Goal: Use online tool/utility: Utilize a website feature to perform a specific function

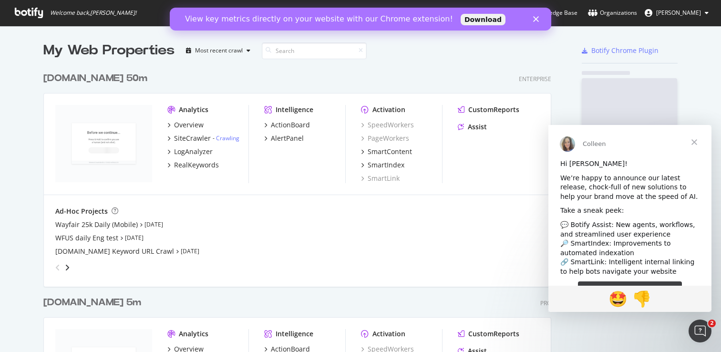
scroll to position [1973, 516]
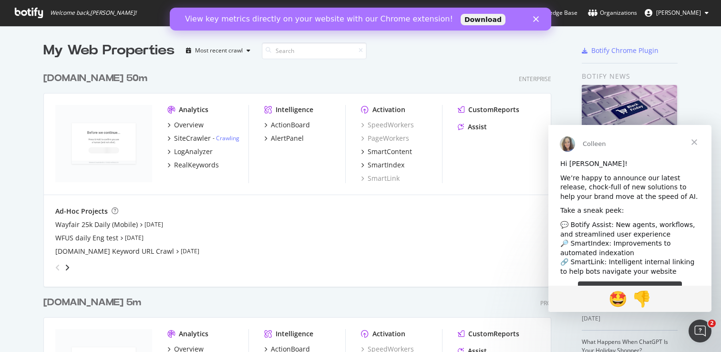
click at [538, 20] on icon "Close" at bounding box center [536, 19] width 6 height 6
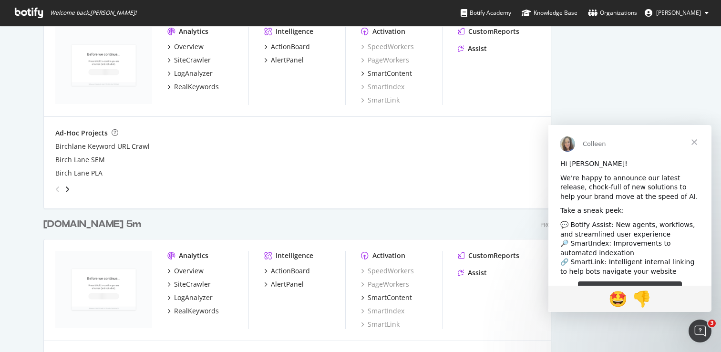
scroll to position [0, 0]
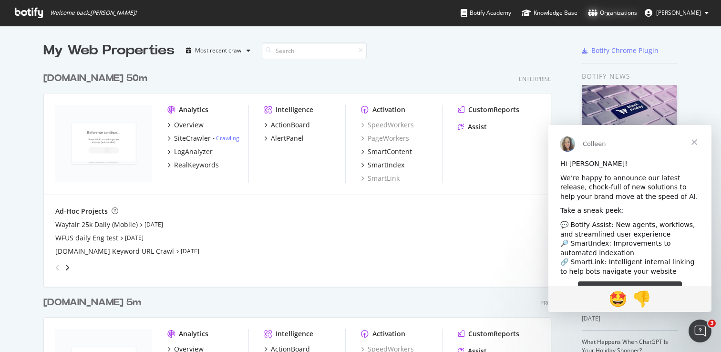
click at [637, 9] on div "Organizations" at bounding box center [612, 13] width 49 height 10
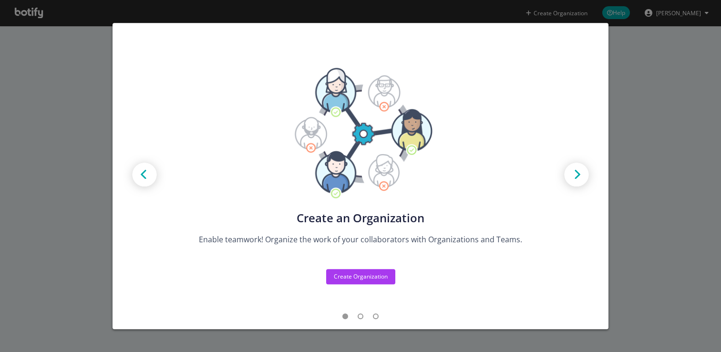
click at [649, 84] on div "Create new Projects for your Teams Create the exact model that matches your Org…" at bounding box center [360, 176] width 721 height 352
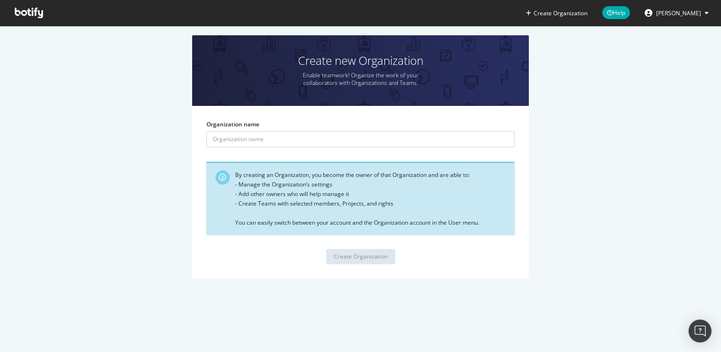
click at [682, 11] on span "[PERSON_NAME]" at bounding box center [678, 13] width 45 height 8
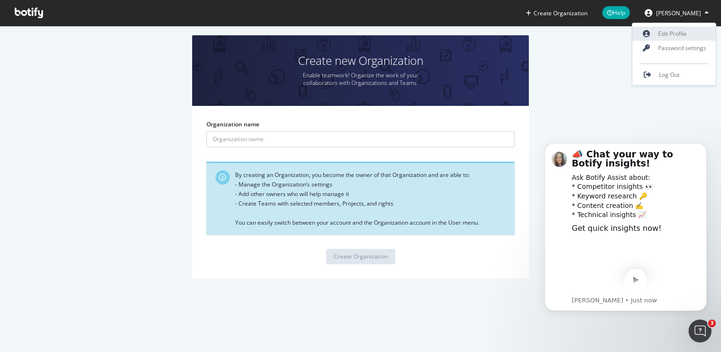
click at [680, 32] on link "Edit Profile" at bounding box center [673, 34] width 83 height 14
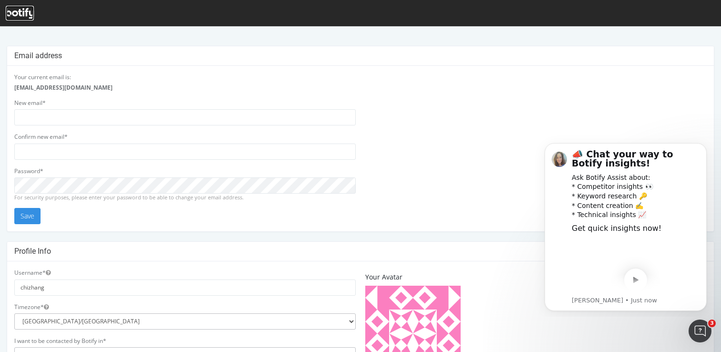
click at [12, 13] on icon at bounding box center [20, 13] width 28 height 10
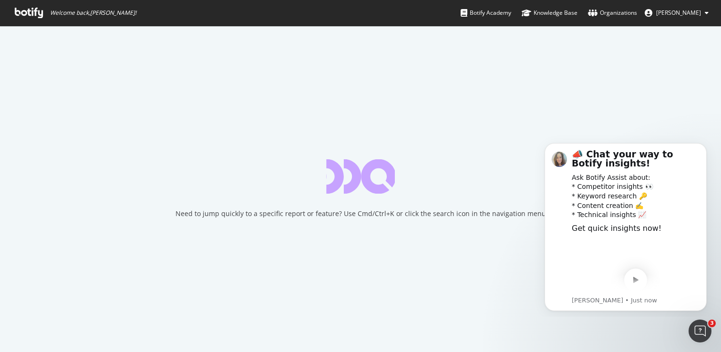
click at [696, 15] on span "[PERSON_NAME]" at bounding box center [678, 13] width 45 height 8
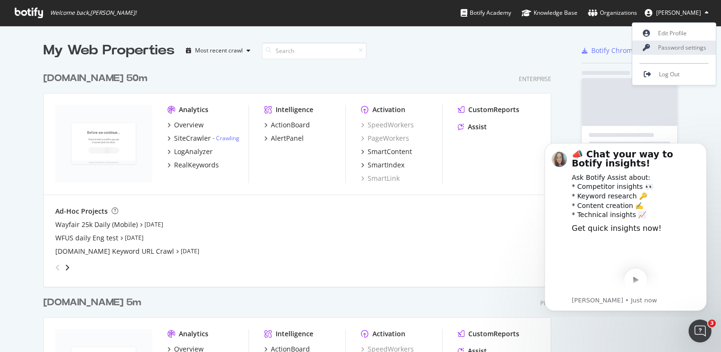
scroll to position [1973, 516]
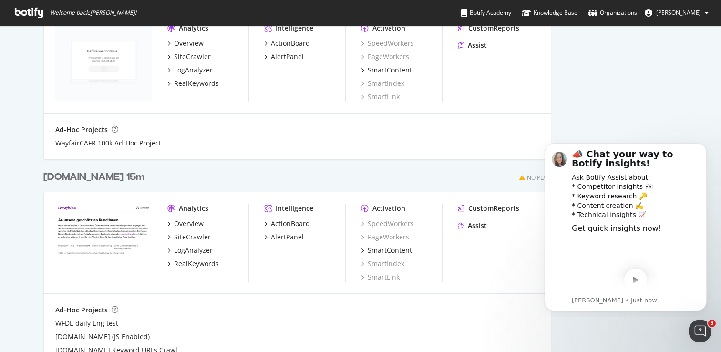
scroll to position [1697, 0]
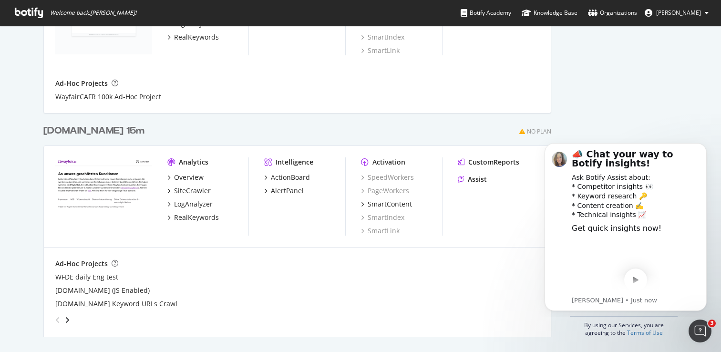
click at [78, 263] on div "Ad-Hoc Projects" at bounding box center [81, 264] width 52 height 10
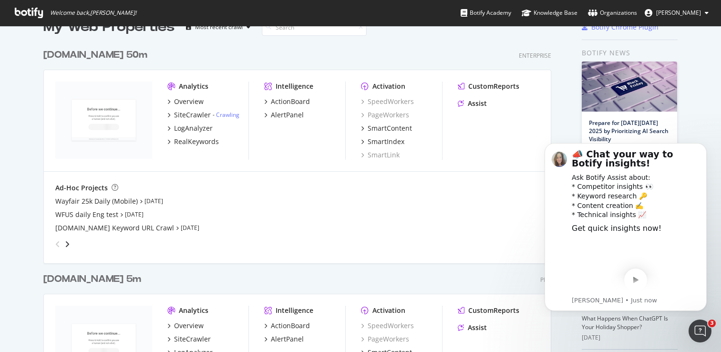
scroll to position [53, 0]
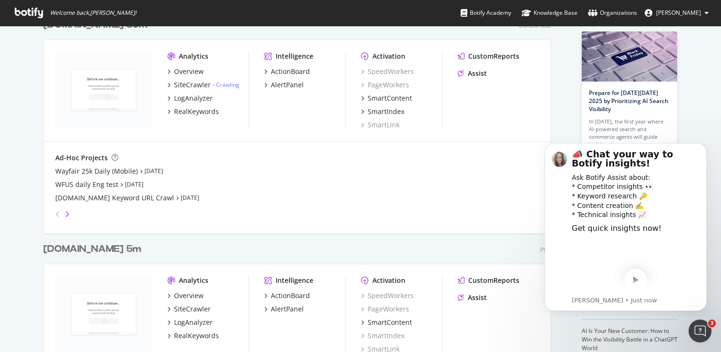
click at [65, 212] on icon "angle-right" at bounding box center [67, 214] width 5 height 8
click at [124, 171] on div "Wayfair.com 100k Ad Hoc" at bounding box center [103, 171] width 96 height 10
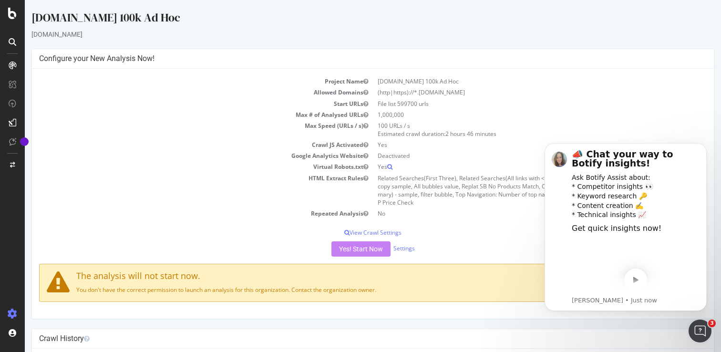
click at [391, 100] on td "File list 599700 urls" at bounding box center [540, 103] width 334 height 11
click at [399, 100] on td "File list 599700 urls" at bounding box center [540, 103] width 334 height 11
click at [404, 105] on td "File list 599700 urls" at bounding box center [540, 103] width 334 height 11
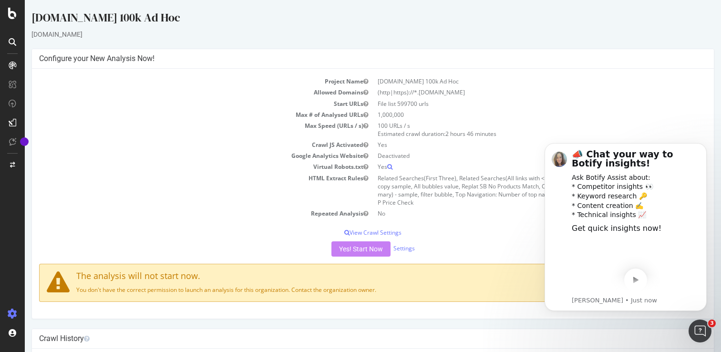
click at [404, 105] on td "File list 599700 urls" at bounding box center [540, 103] width 334 height 11
click at [413, 106] on td "File list 599700 urls" at bounding box center [540, 103] width 334 height 11
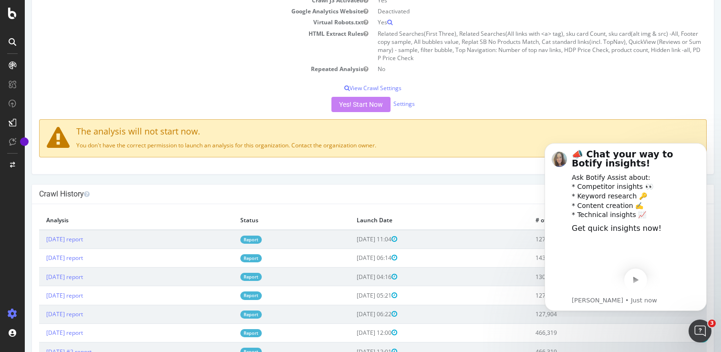
scroll to position [180, 0]
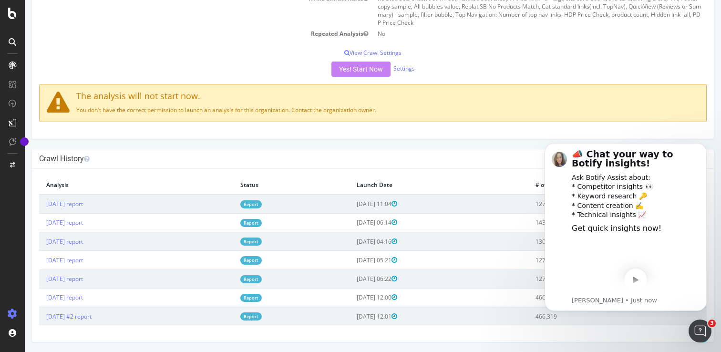
click at [301, 102] on div "The analysis will not start now. You don't have the correct permission to launc…" at bounding box center [373, 103] width 668 height 38
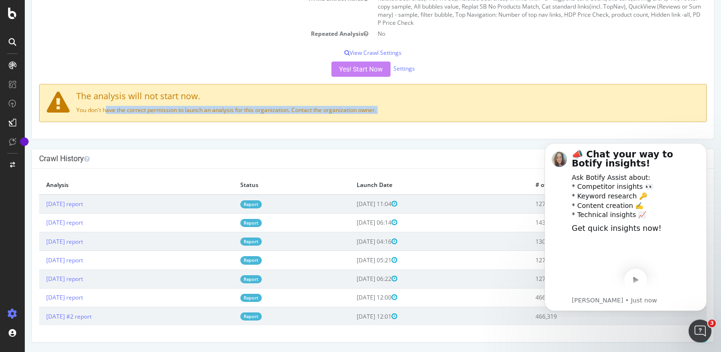
click at [311, 103] on div "The analysis will not start now. You don't have the correct permission to launc…" at bounding box center [373, 103] width 668 height 38
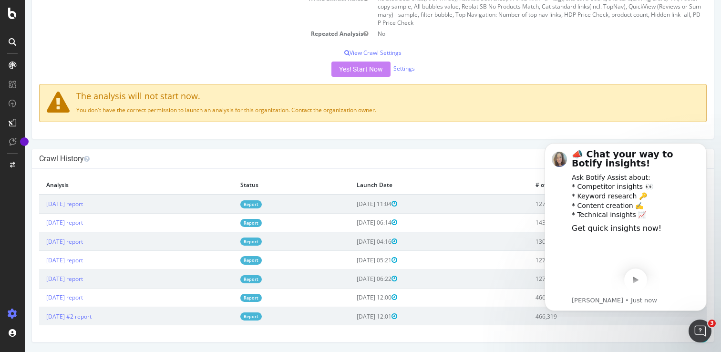
click at [311, 103] on div "The analysis will not start now. You don't have the correct permission to launc…" at bounding box center [373, 103] width 668 height 38
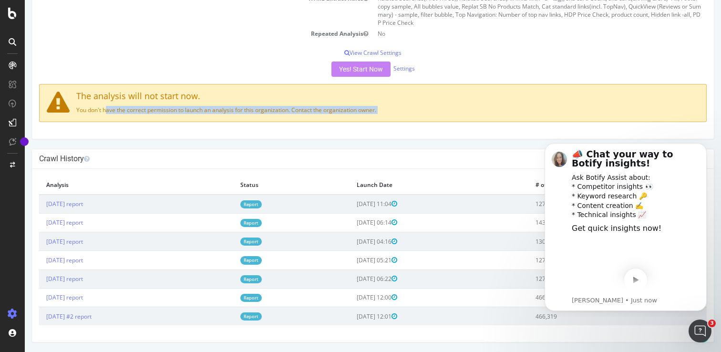
click at [311, 103] on div "The analysis will not start now. You don't have the correct permission to launc…" at bounding box center [373, 103] width 668 height 38
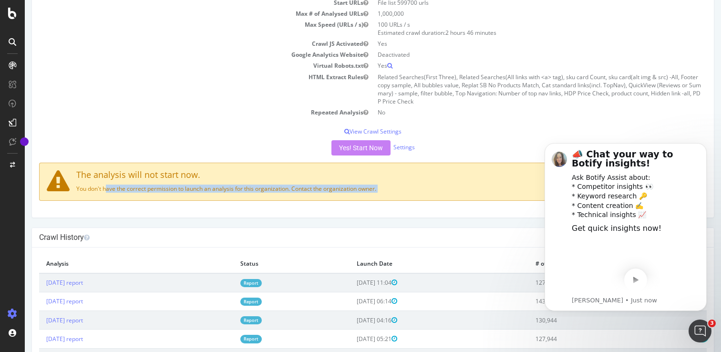
scroll to position [0, 0]
